Goal: Information Seeking & Learning: Learn about a topic

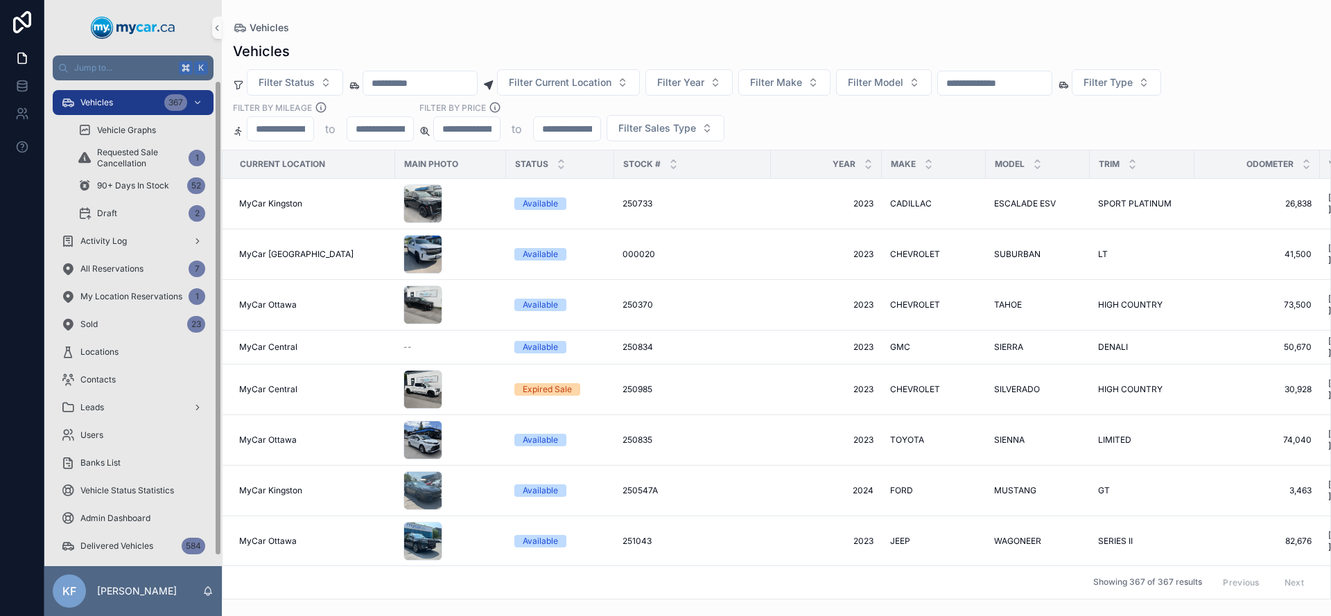
drag, startPoint x: 0, startPoint y: 0, endPoint x: 428, endPoint y: 132, distance: 447.6
click at [99, 101] on span "Vehicles" at bounding box center [96, 102] width 33 height 11
click at [791, 80] on span "Filter Make" at bounding box center [776, 83] width 52 height 14
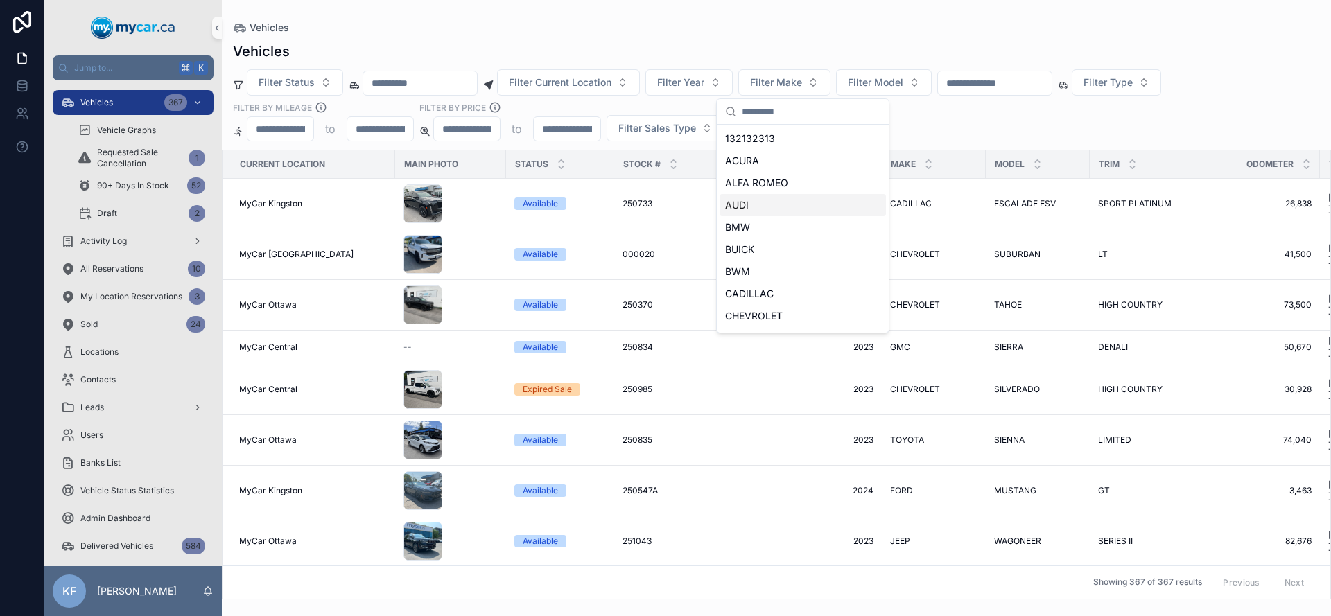
click at [765, 201] on div "AUDI" at bounding box center [803, 205] width 166 height 22
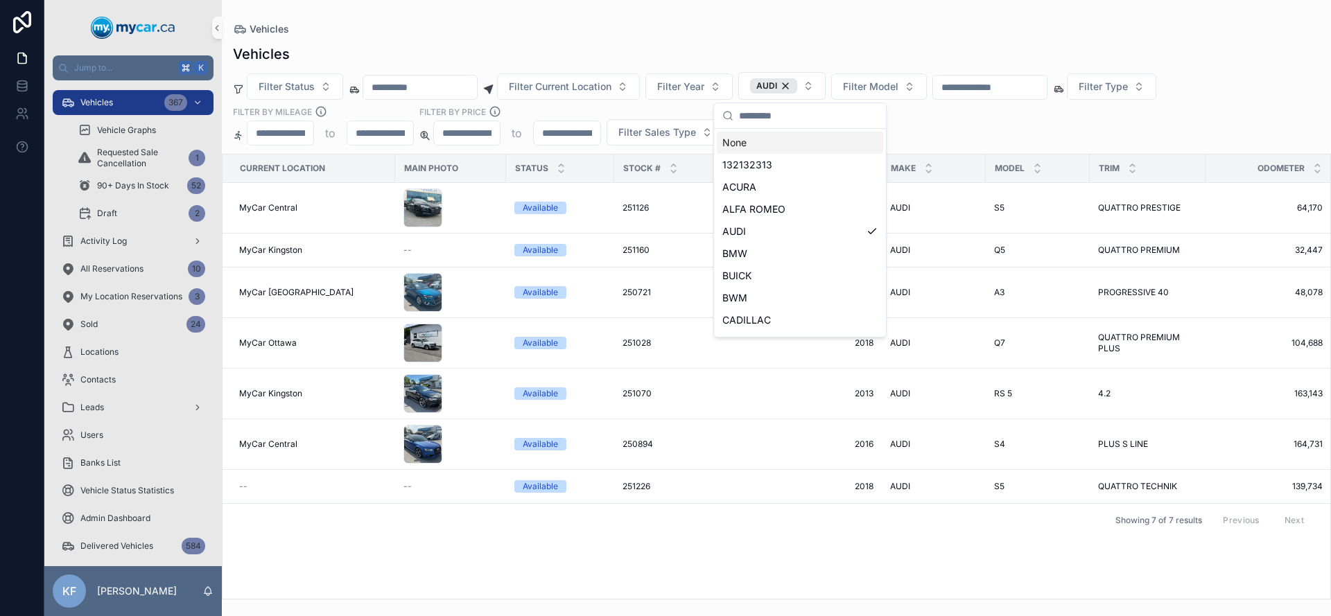
click at [736, 48] on div "Vehicles" at bounding box center [776, 53] width 1087 height 19
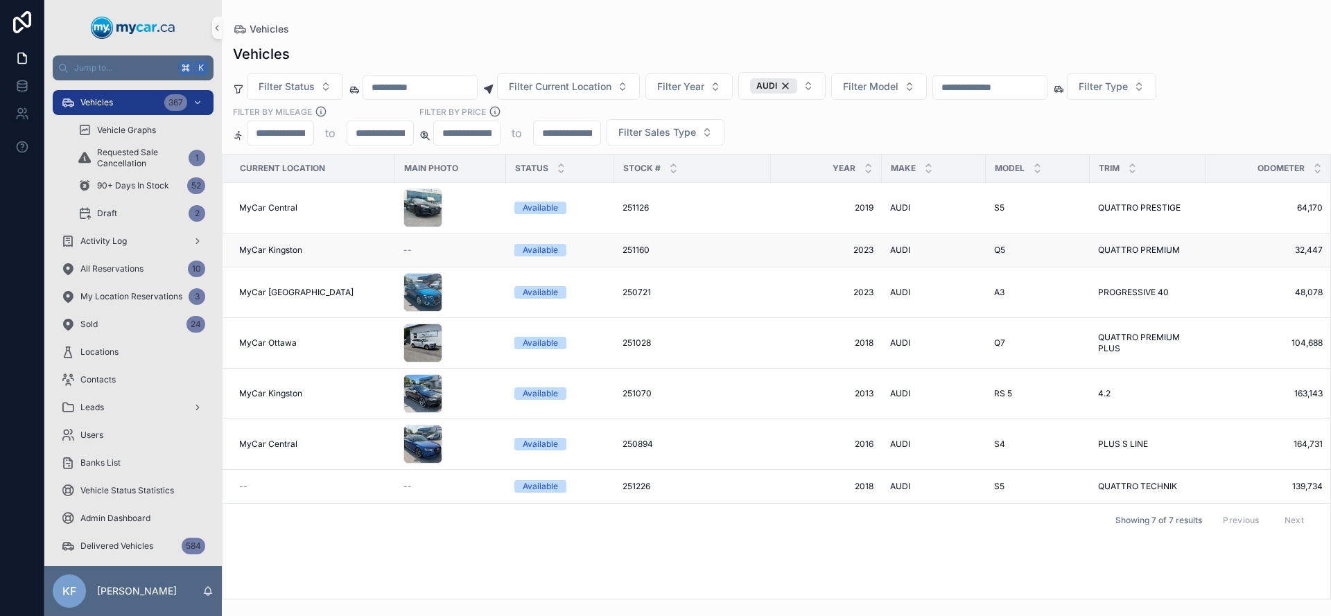
click at [550, 245] on div "Available" at bounding box center [540, 250] width 35 height 12
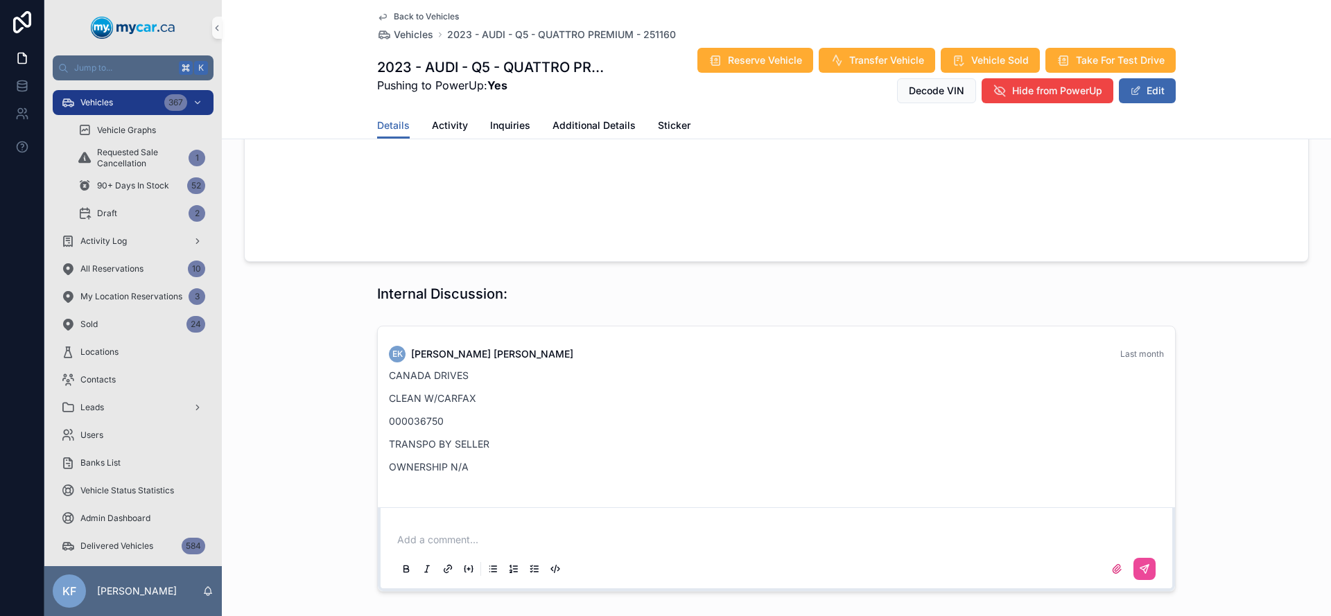
scroll to position [1177, 0]
